Goal: Task Accomplishment & Management: Manage account settings

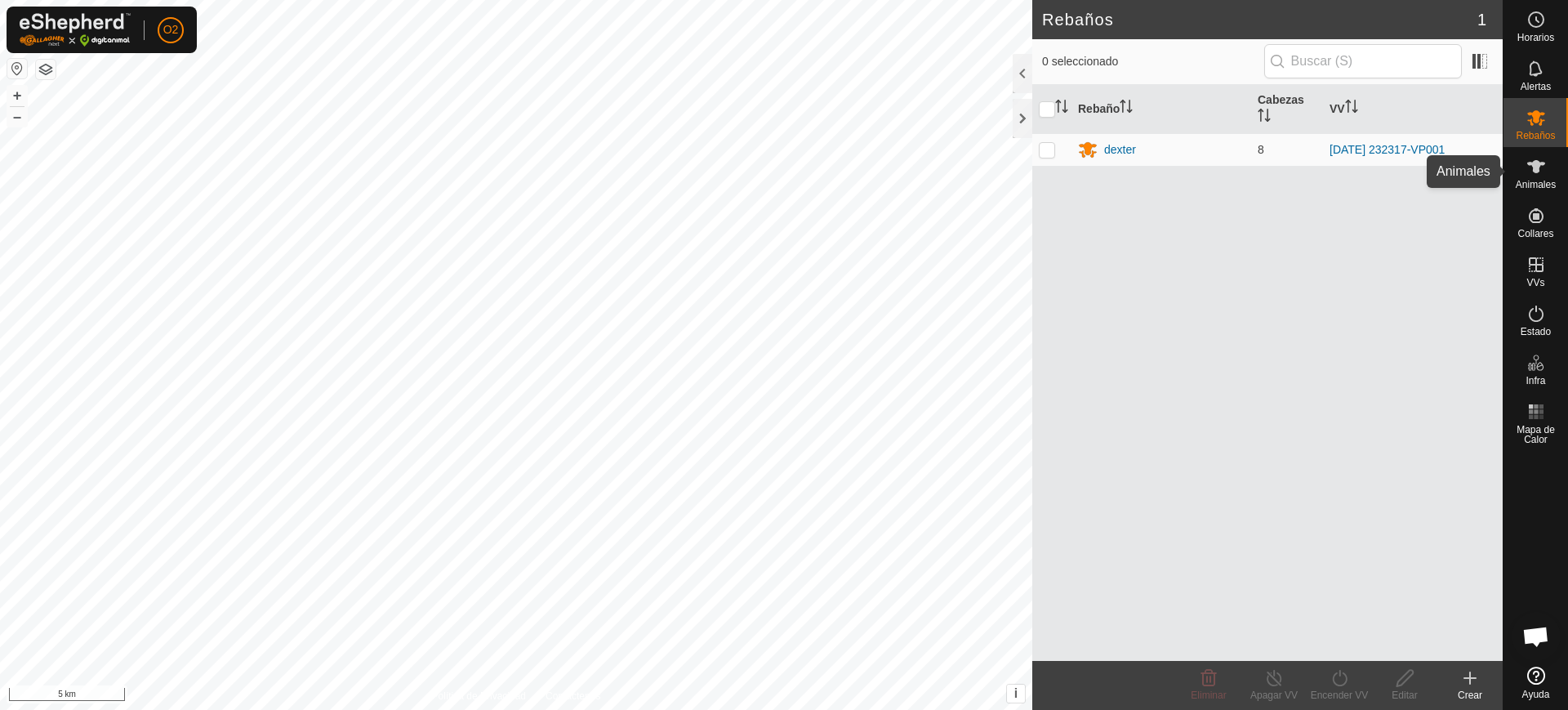
click at [1512, 169] on div "Animales" at bounding box center [1535, 171] width 64 height 49
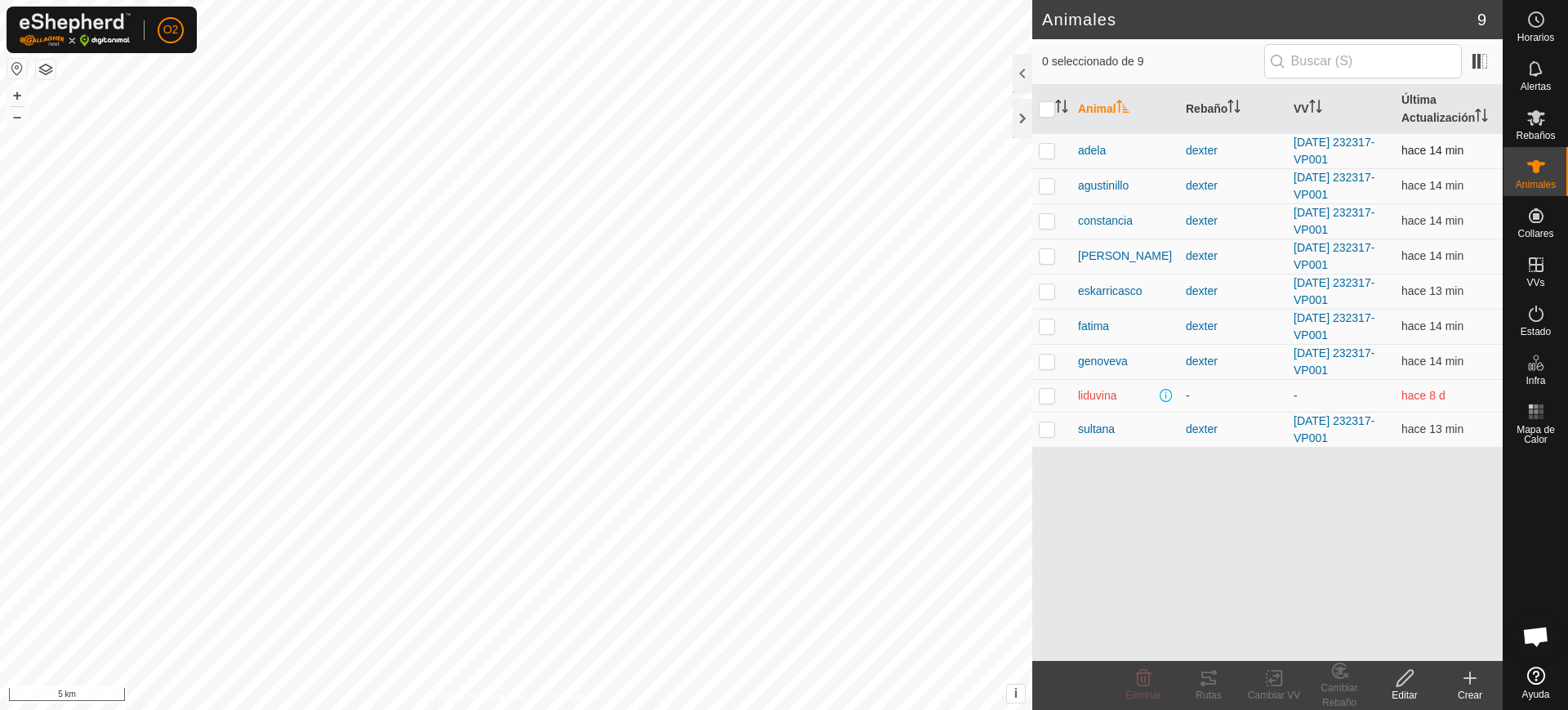
click at [1046, 146] on p-checkbox at bounding box center [1046, 150] width 16 height 13
checkbox input "true"
click at [1399, 677] on icon at bounding box center [1405, 677] width 21 height 20
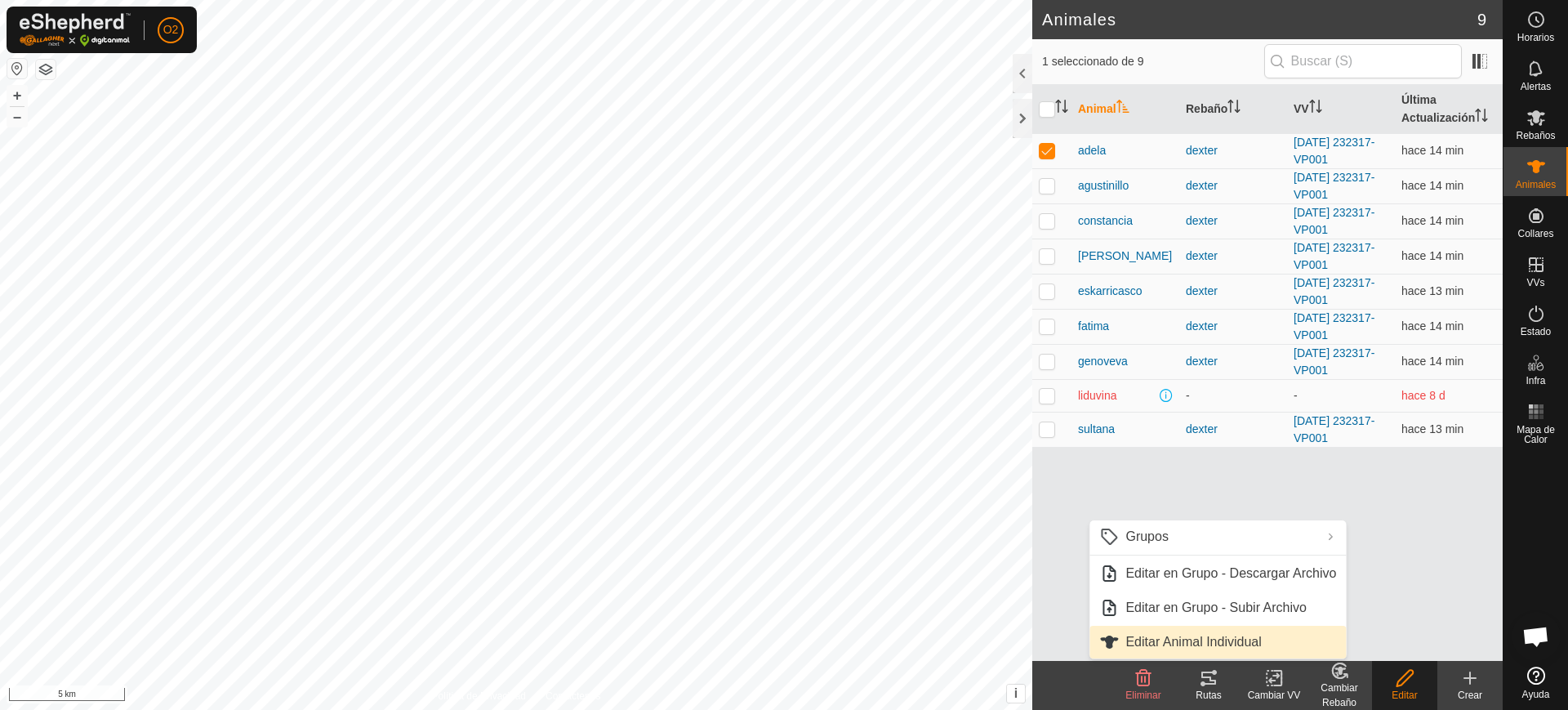
click at [1263, 637] on link "Editar Animal Individual" at bounding box center [1218, 642] width 257 height 33
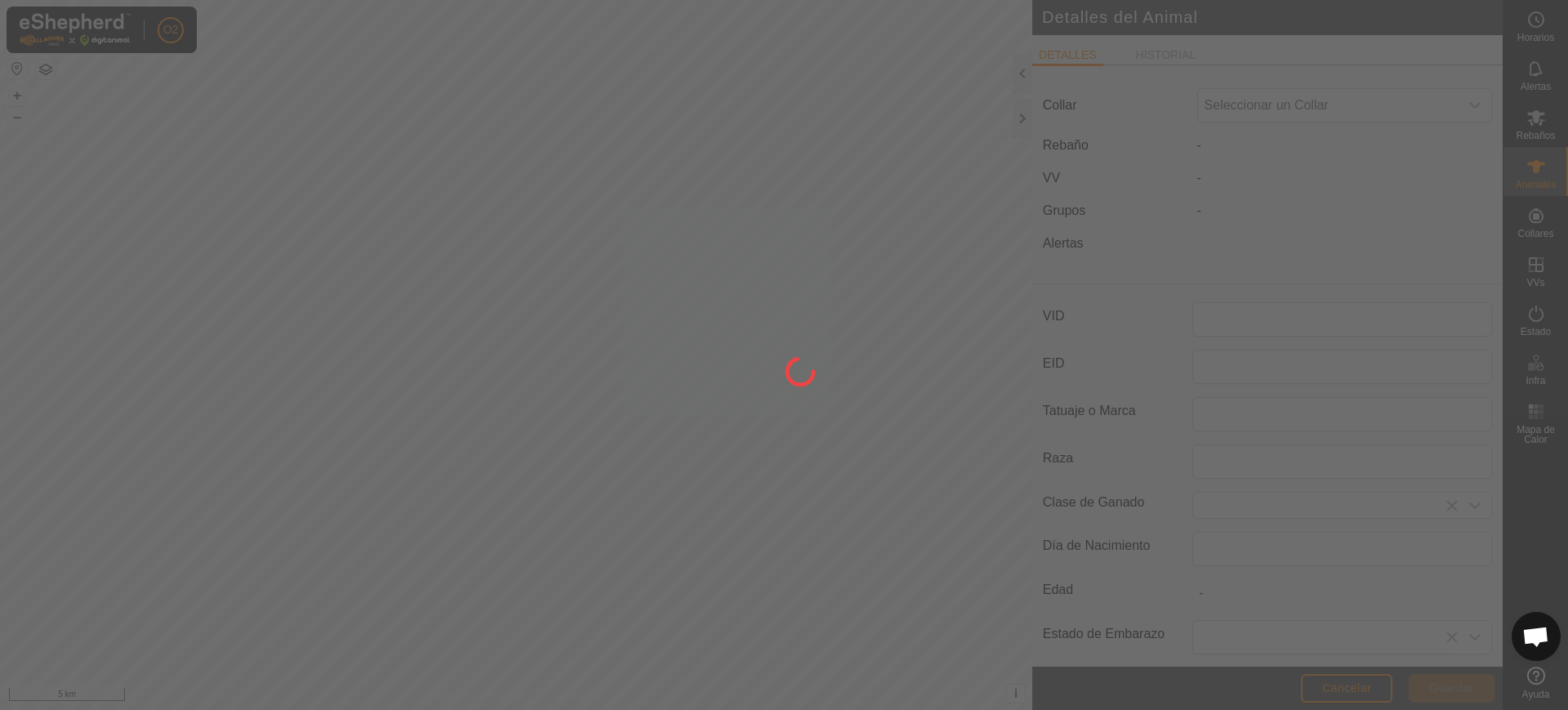
type input "adela"
type input "0"
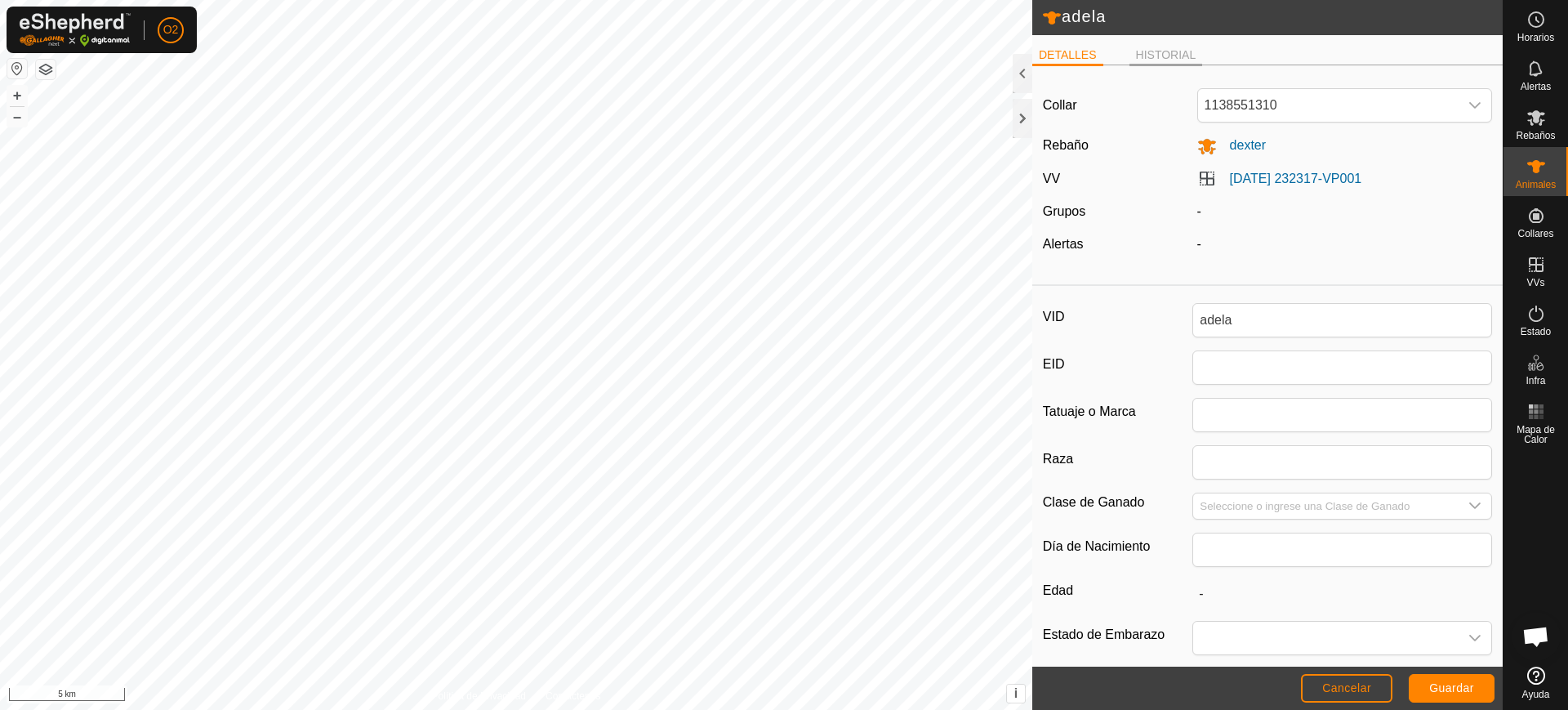
click at [1152, 54] on li "HISTORIAL" at bounding box center [1166, 56] width 74 height 20
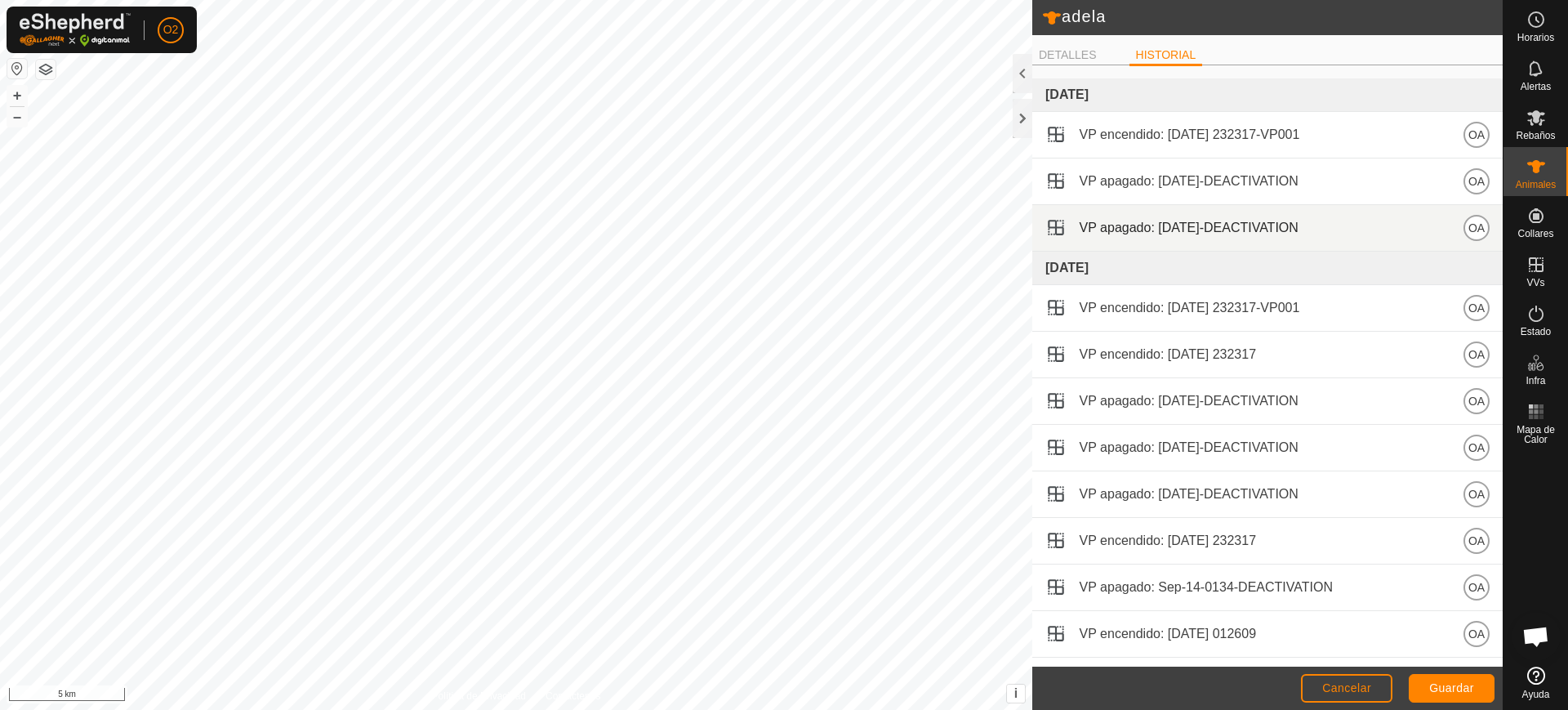
click at [1237, 228] on span "VP apagado: [DATE]-DEACTIVATION" at bounding box center [1189, 228] width 219 height 20
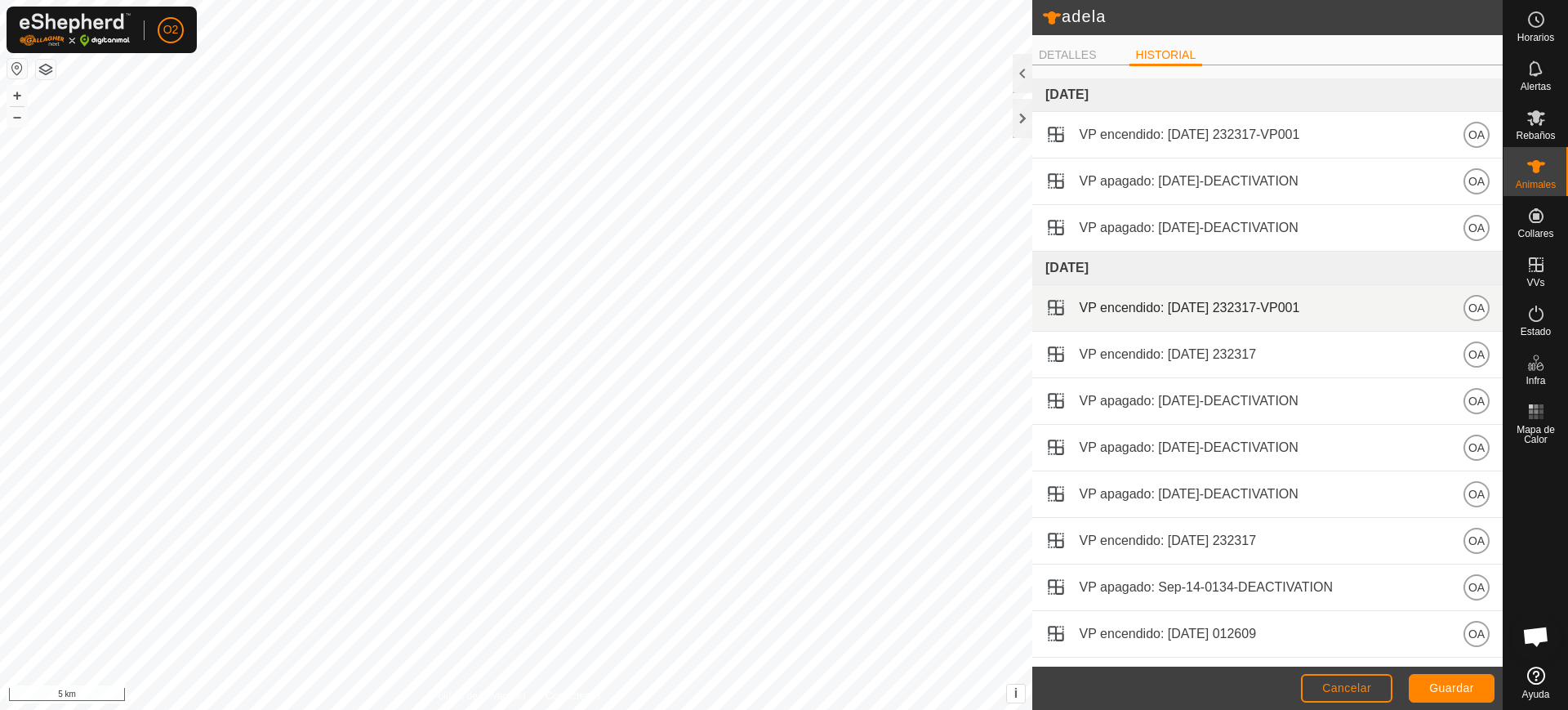
click at [1256, 319] on div "VP encendido: [DATE] 232317-VP001 OA" at bounding box center [1267, 307] width 444 height 27
click at [1300, 301] on span "VP encendido: [DATE] 232317-VP001" at bounding box center [1190, 307] width 221 height 20
click at [1468, 299] on span "OA" at bounding box center [1476, 307] width 16 height 18
click at [1463, 309] on p-avatar "OA" at bounding box center [1476, 307] width 27 height 27
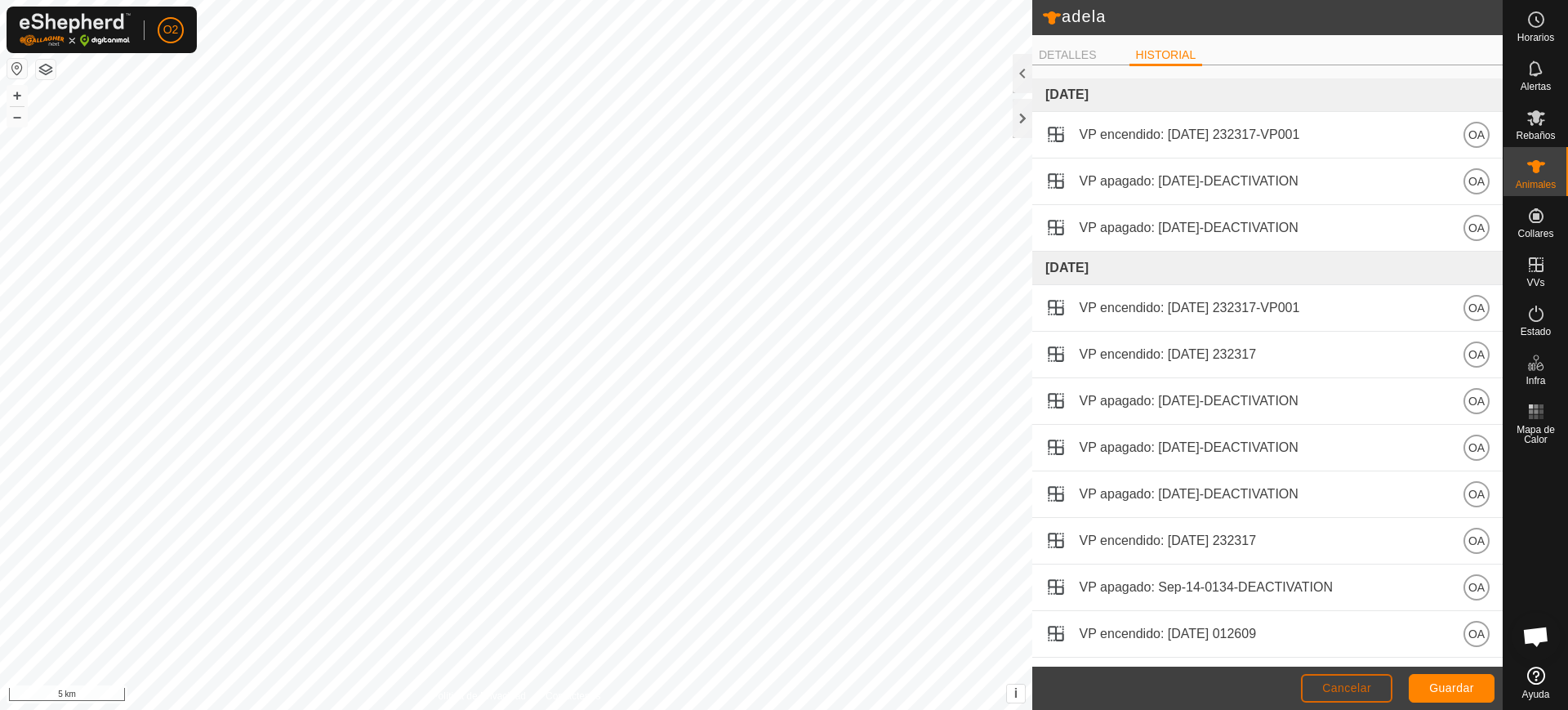
click at [1355, 700] on button "Cancelar" at bounding box center [1346, 688] width 92 height 28
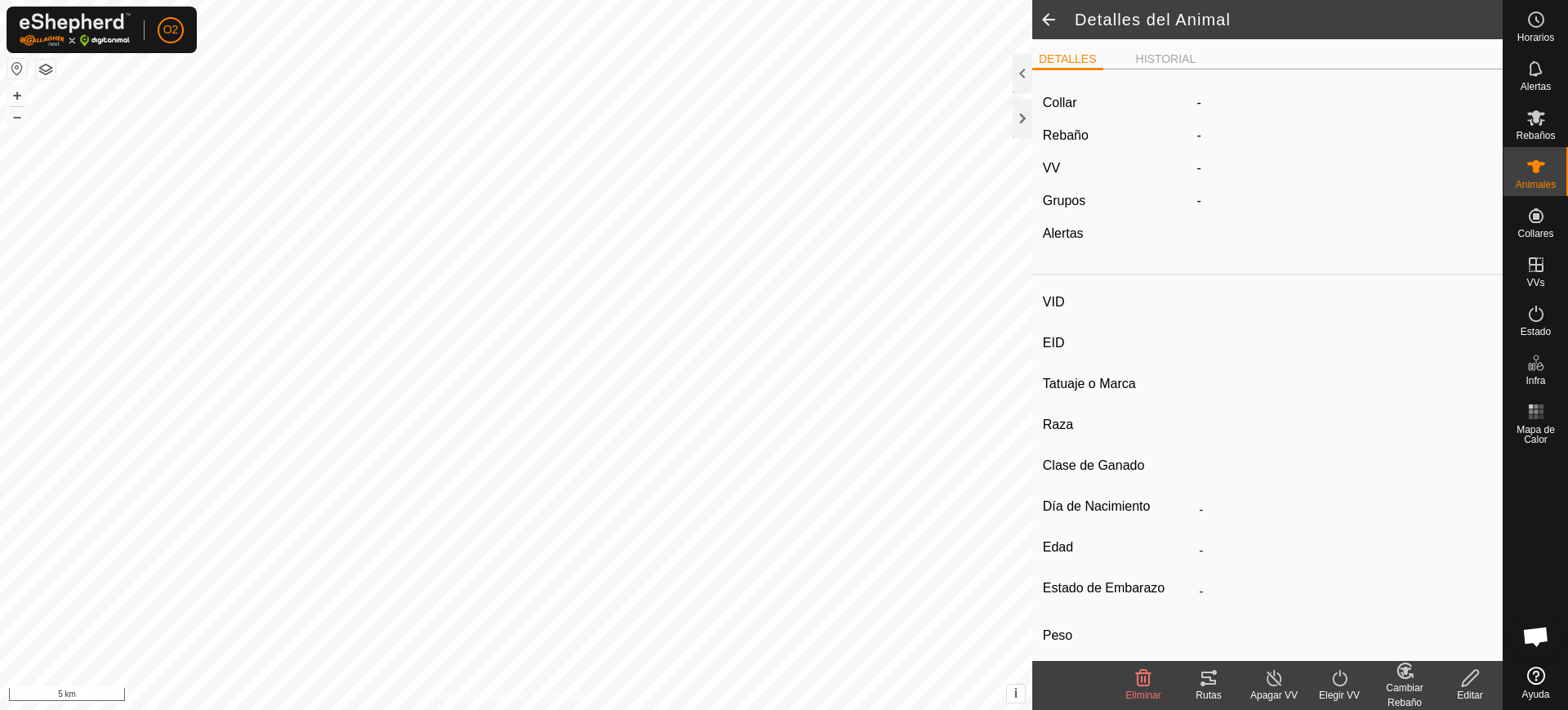
type input "adela"
type input "-"
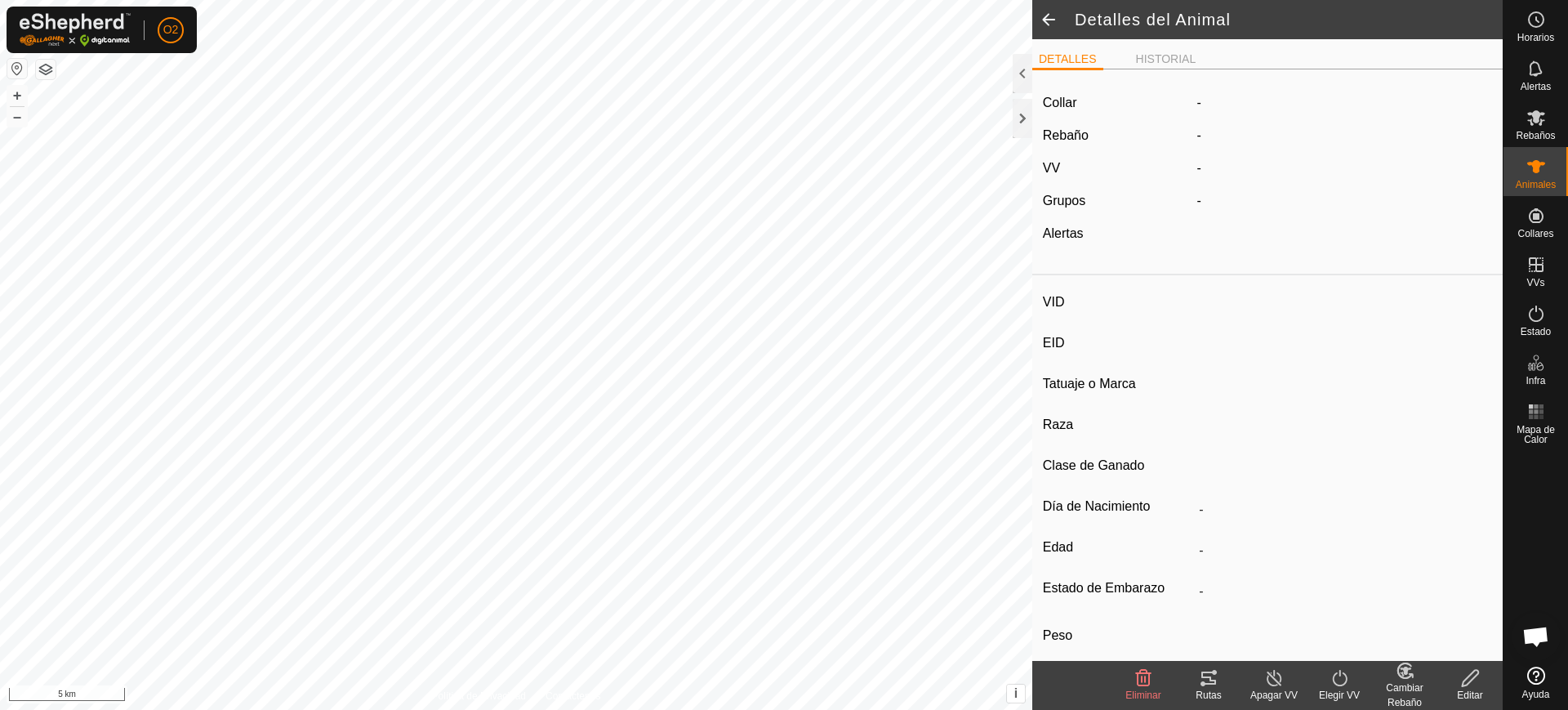
type input "0 kg"
type input "-"
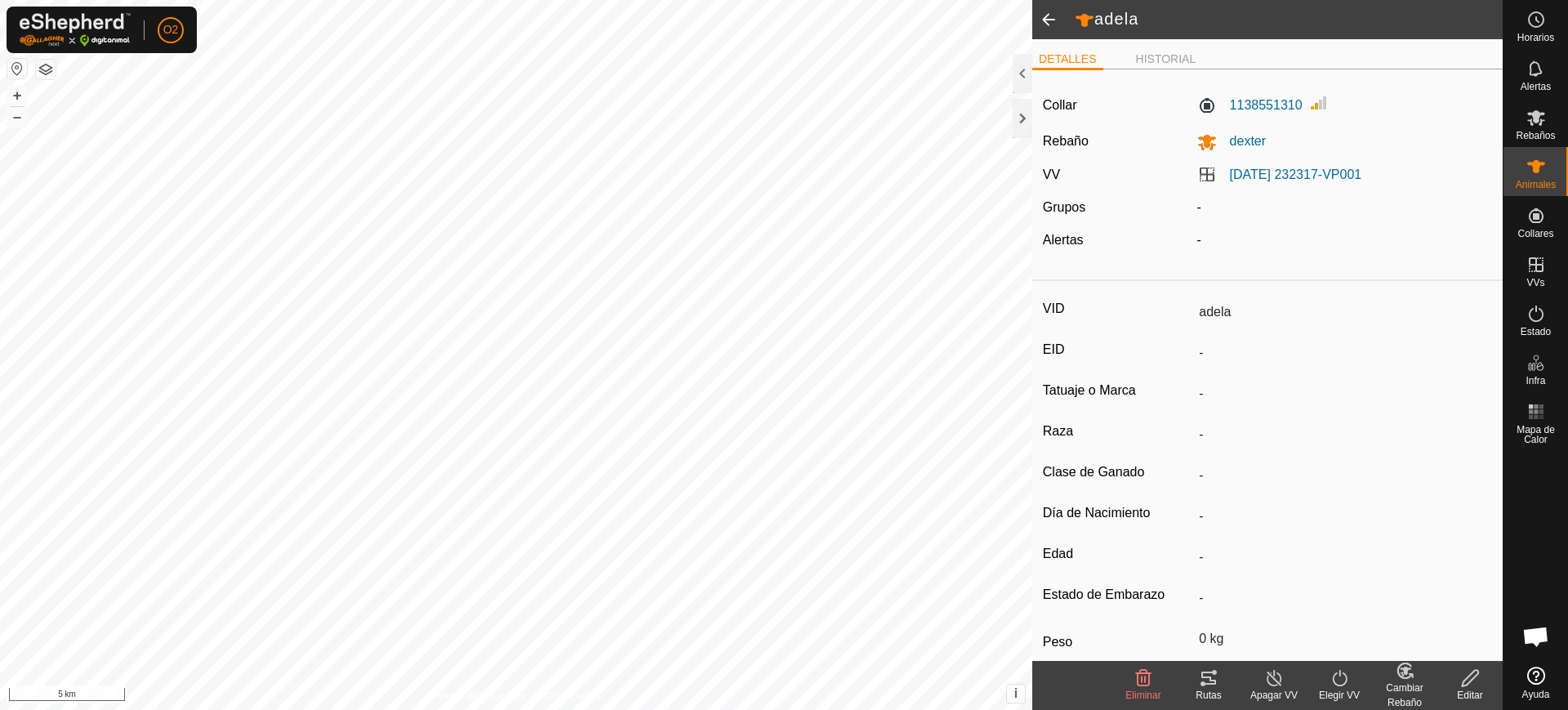
click at [1048, 21] on span at bounding box center [1048, 20] width 33 height 39
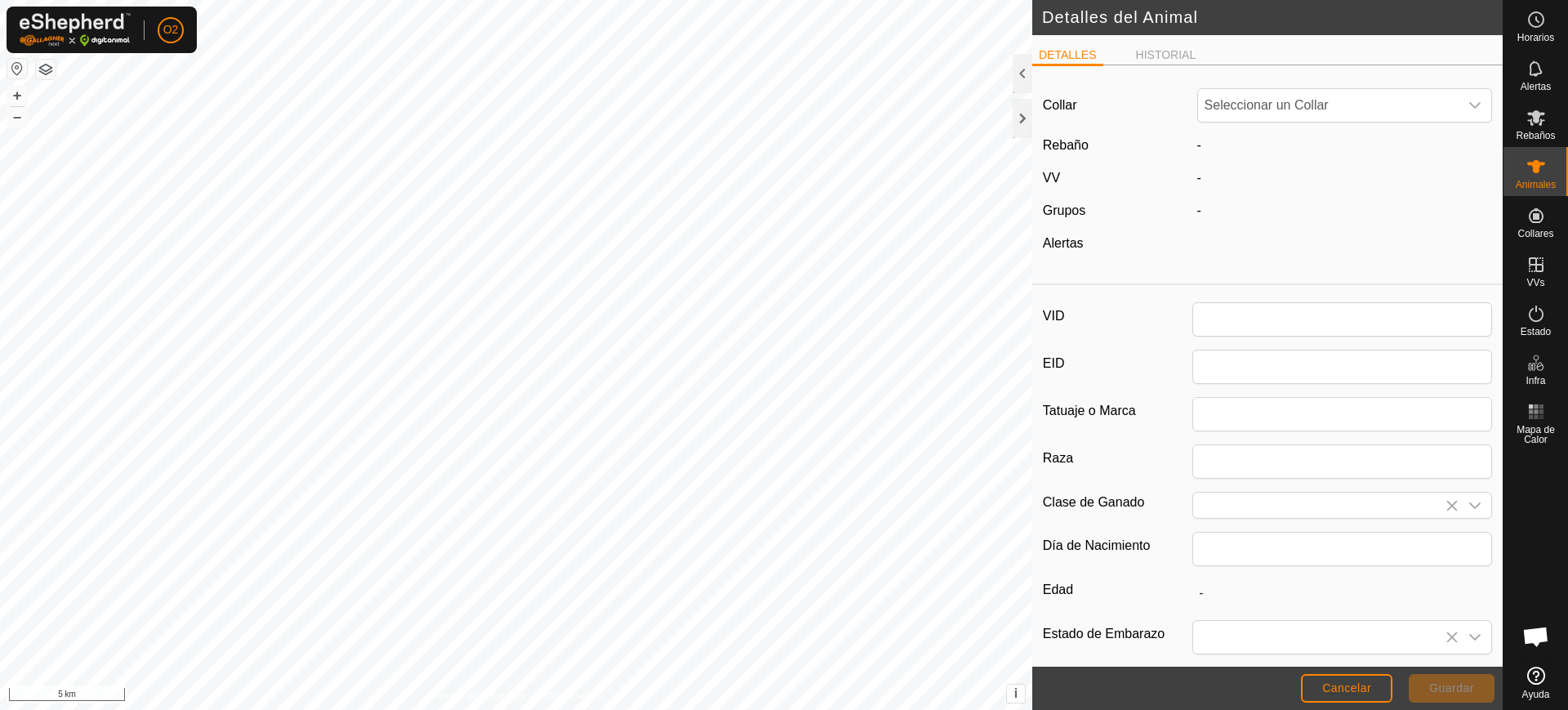
type input "adela"
type input "0"
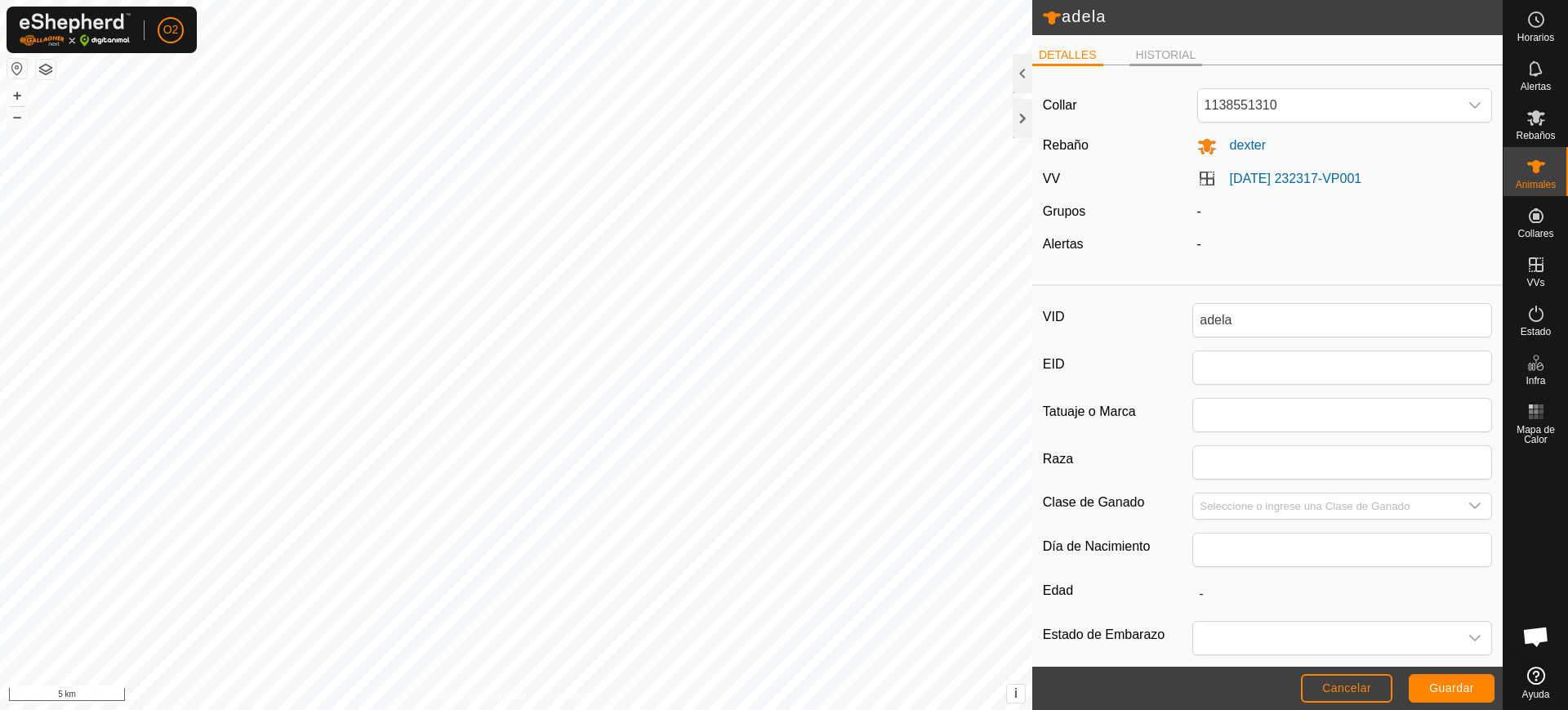
click at [1184, 52] on li "HISTORIAL" at bounding box center [1166, 56] width 74 height 20
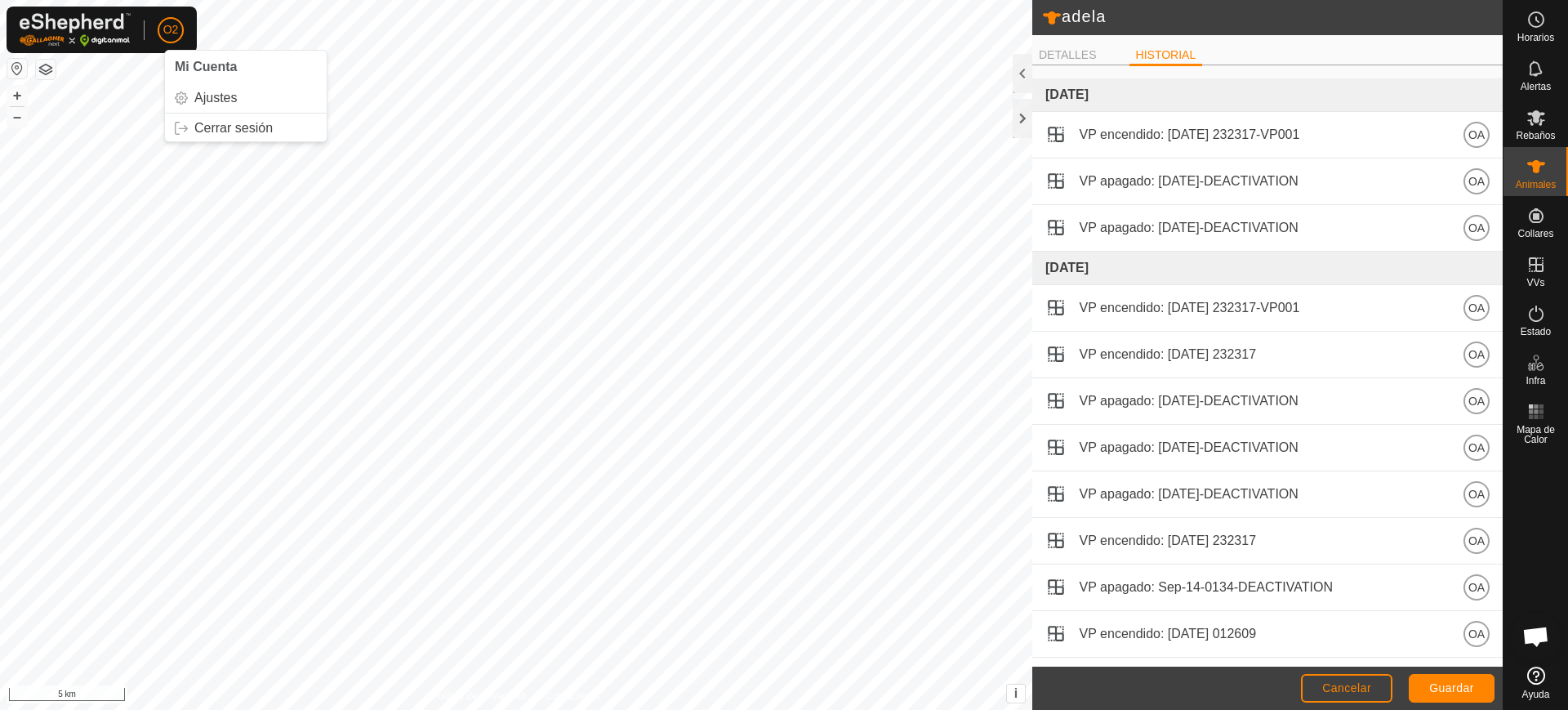
click at [181, 31] on p-avatar "O2" at bounding box center [170, 30] width 27 height 27
click at [177, 34] on span "O2" at bounding box center [171, 30] width 15 height 17
click at [229, 125] on link "Cerrar sesión" at bounding box center [246, 128] width 162 height 27
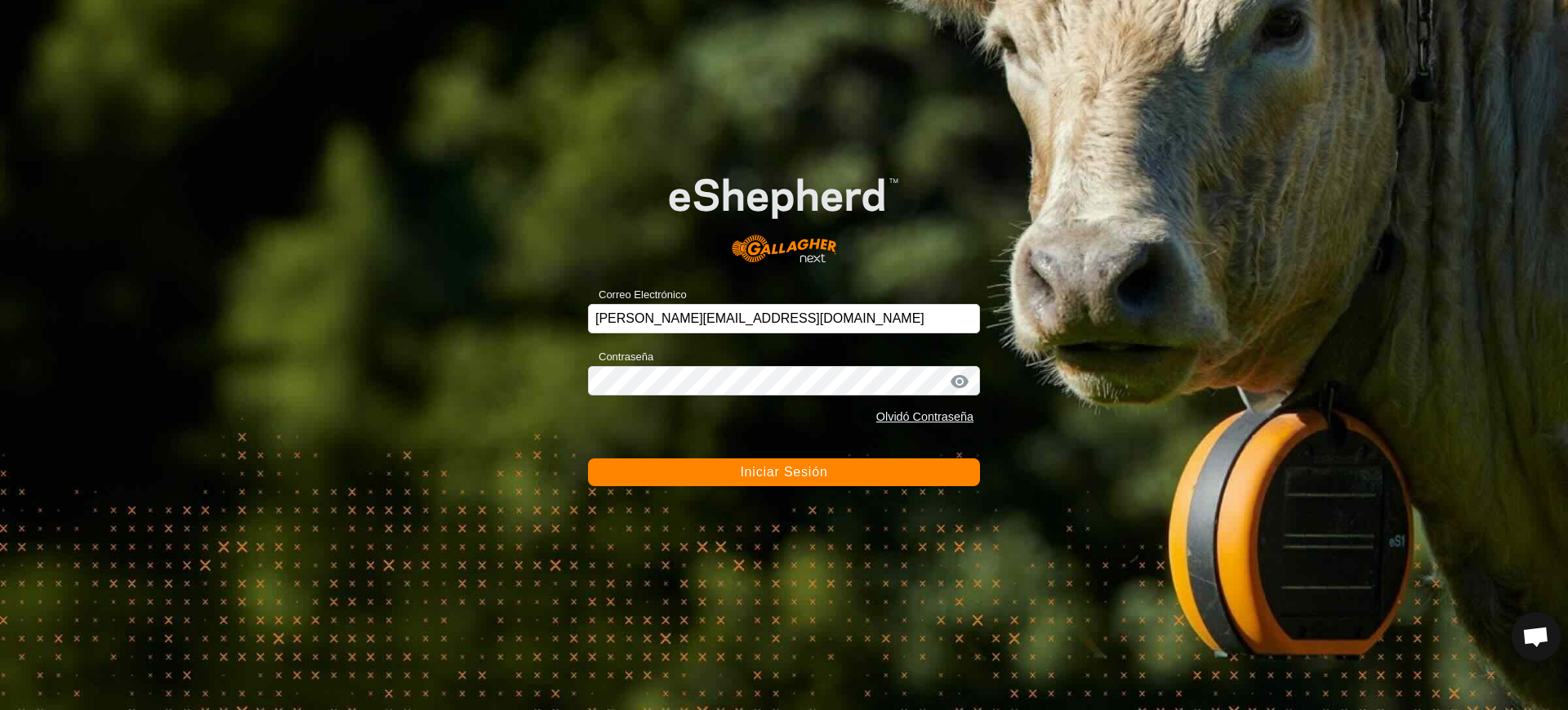
click at [854, 476] on button "Iniciar Sesión" at bounding box center [784, 472] width 392 height 27
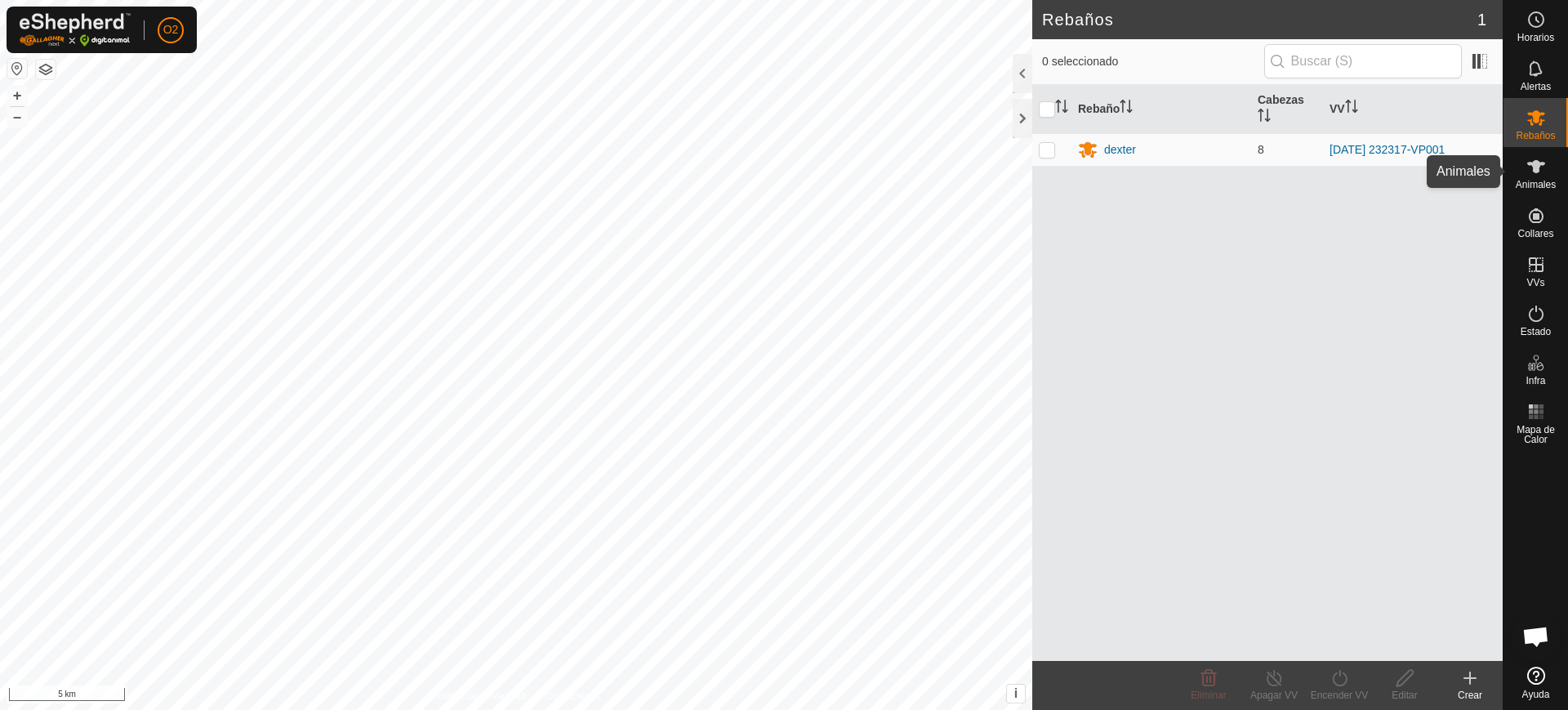
click at [1542, 167] on icon at bounding box center [1535, 166] width 20 height 20
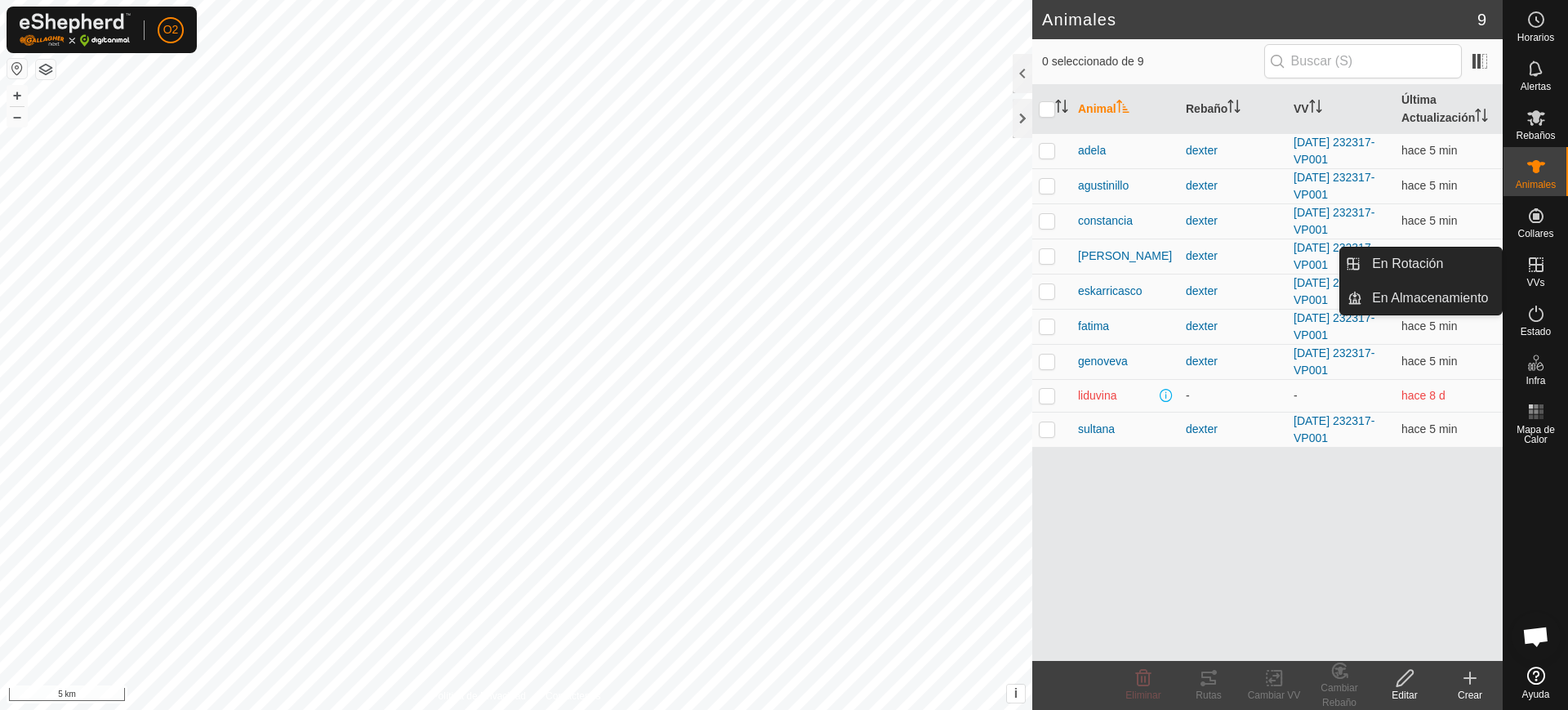
click at [1544, 275] on es-virtualpaddocks-svg-icon at bounding box center [1535, 265] width 29 height 27
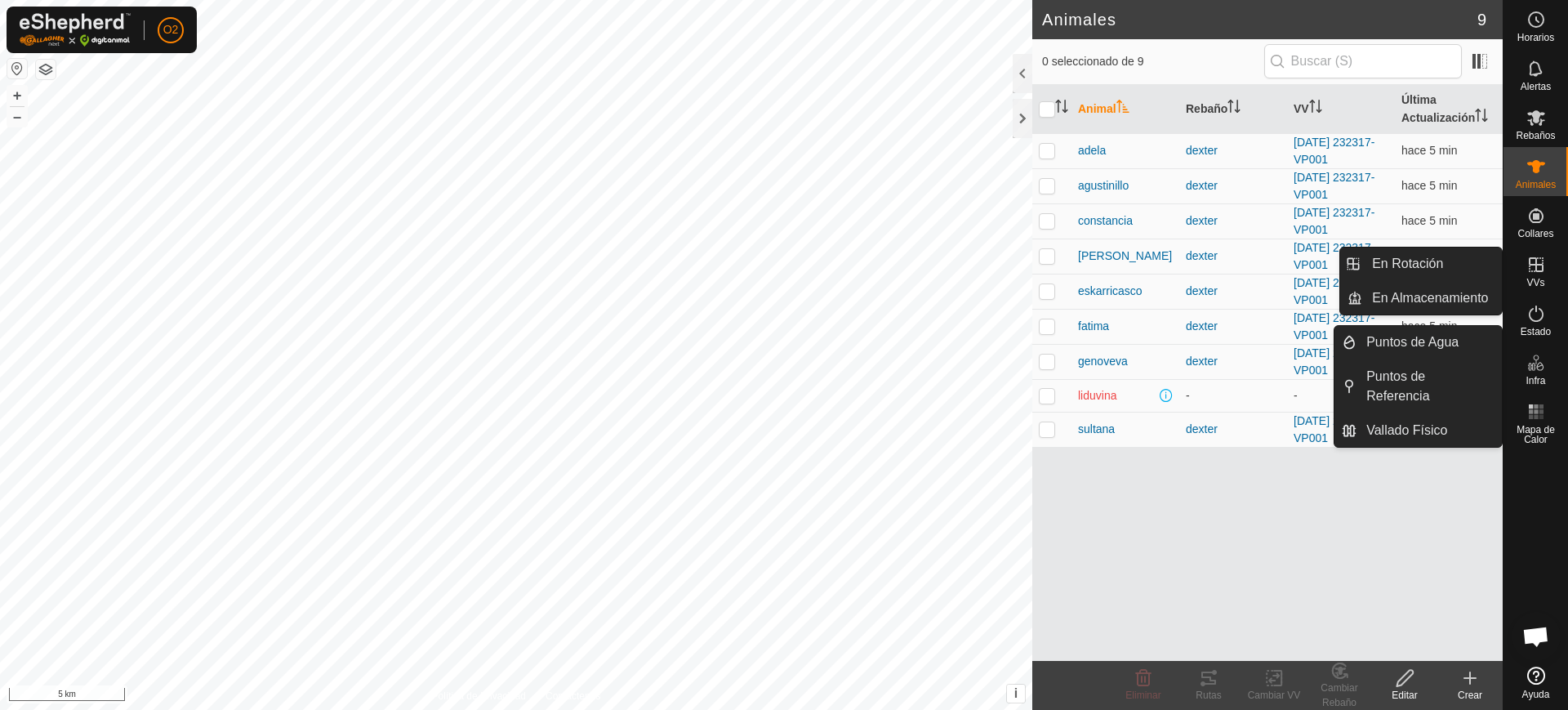
click at [1535, 270] on icon at bounding box center [1535, 264] width 15 height 15
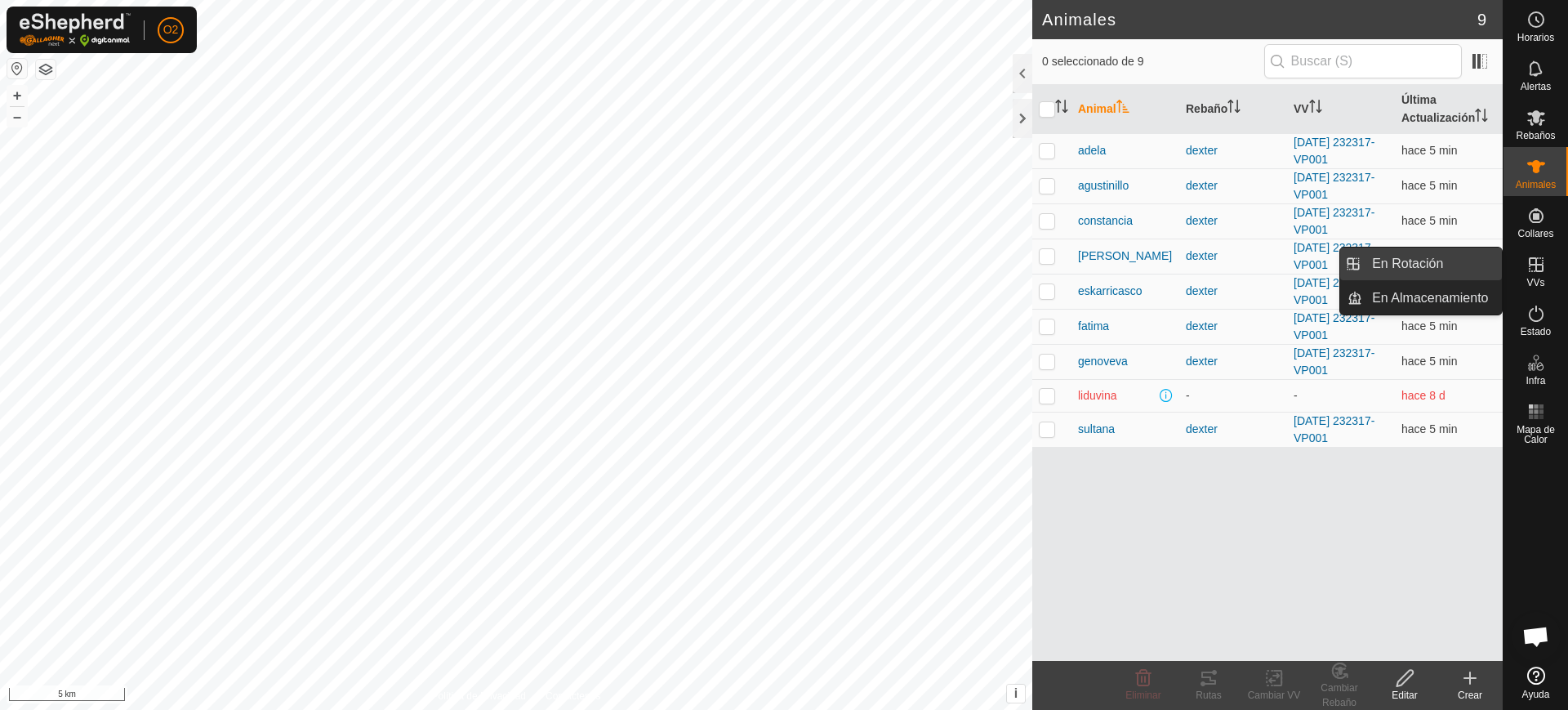
click at [1441, 254] on link "En Rotación" at bounding box center [1431, 264] width 140 height 33
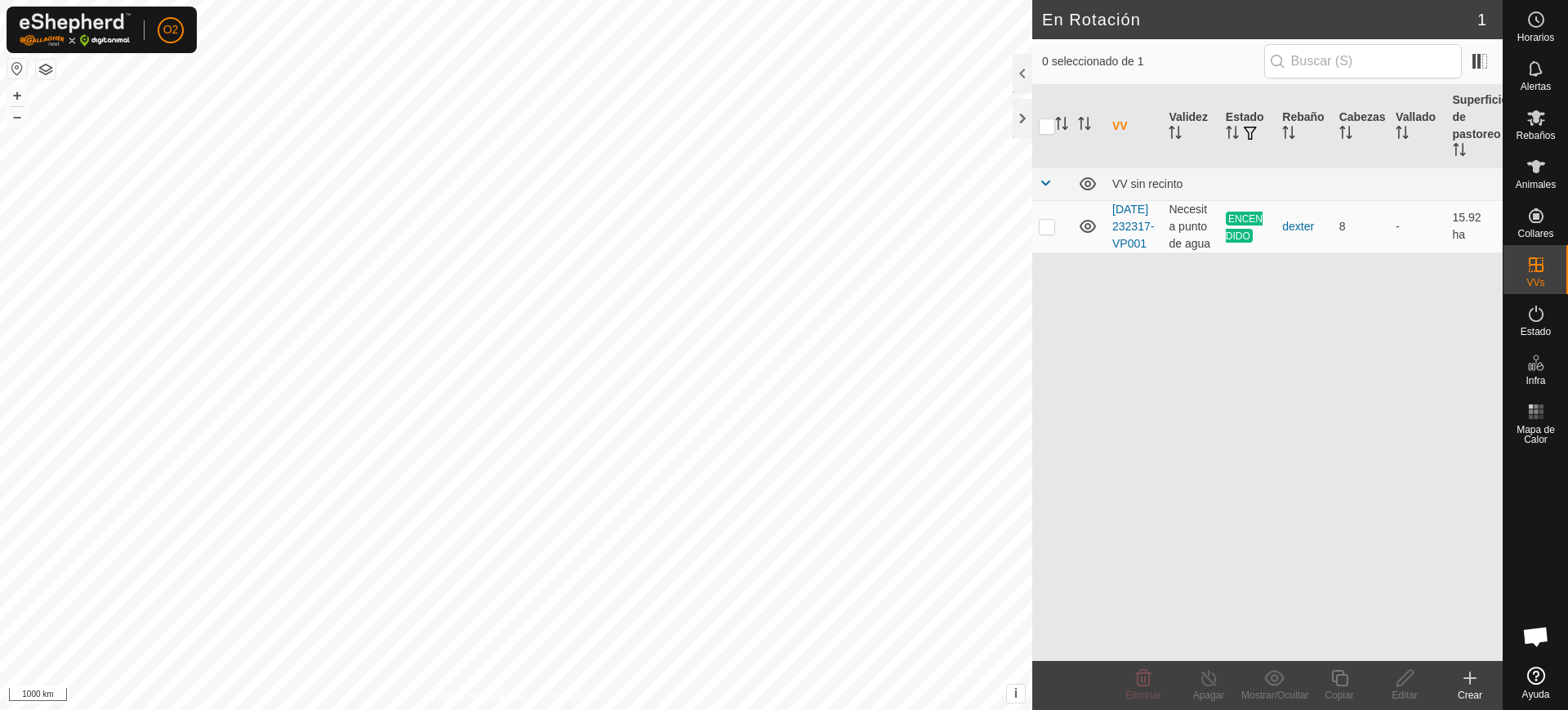
click at [14, 67] on button "button" at bounding box center [17, 69] width 20 height 20
